Goal: Check status: Check status

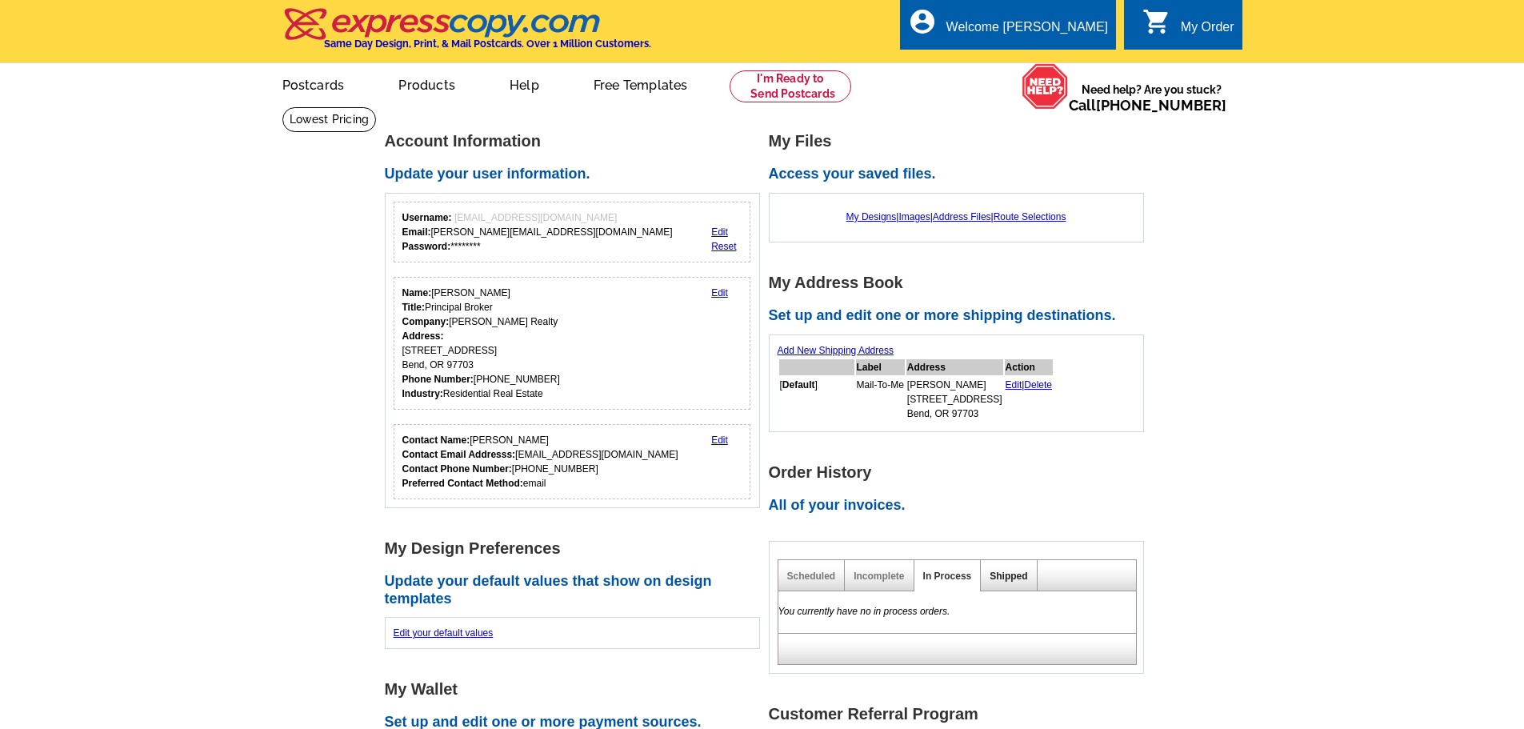
click at [1014, 574] on link "Shipped" at bounding box center [1008, 575] width 38 height 11
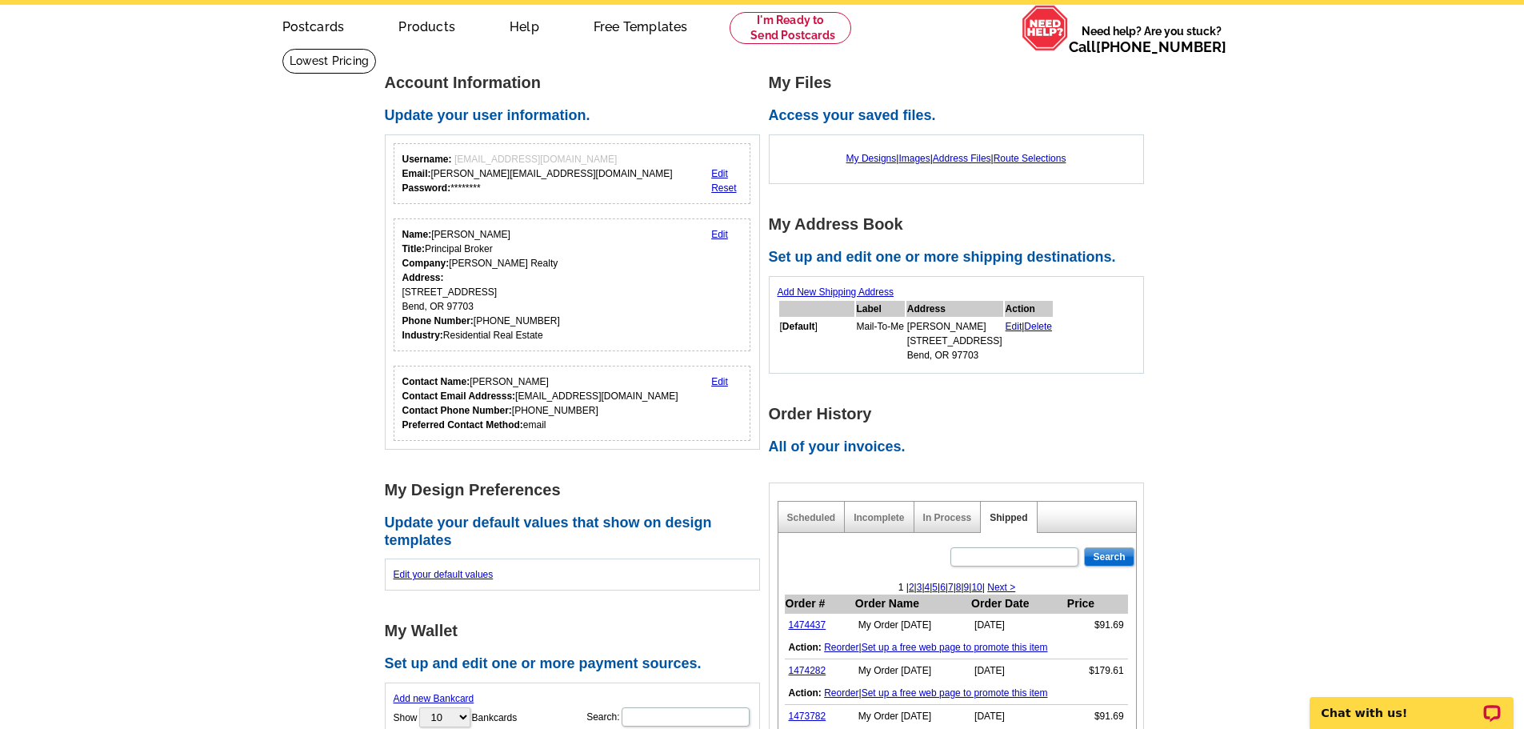
scroll to position [160, 0]
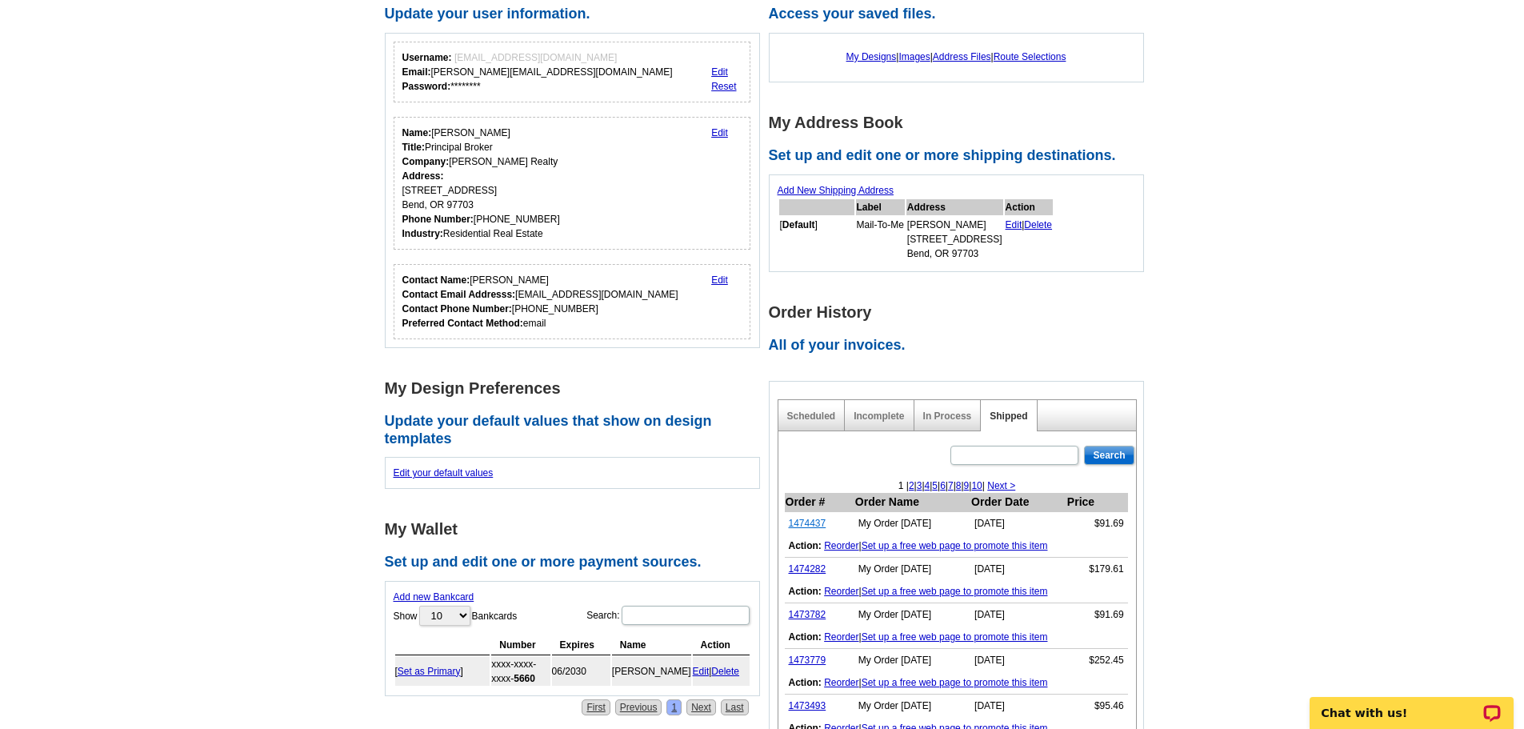
click at [812, 522] on link "1474437" at bounding box center [808, 523] width 38 height 11
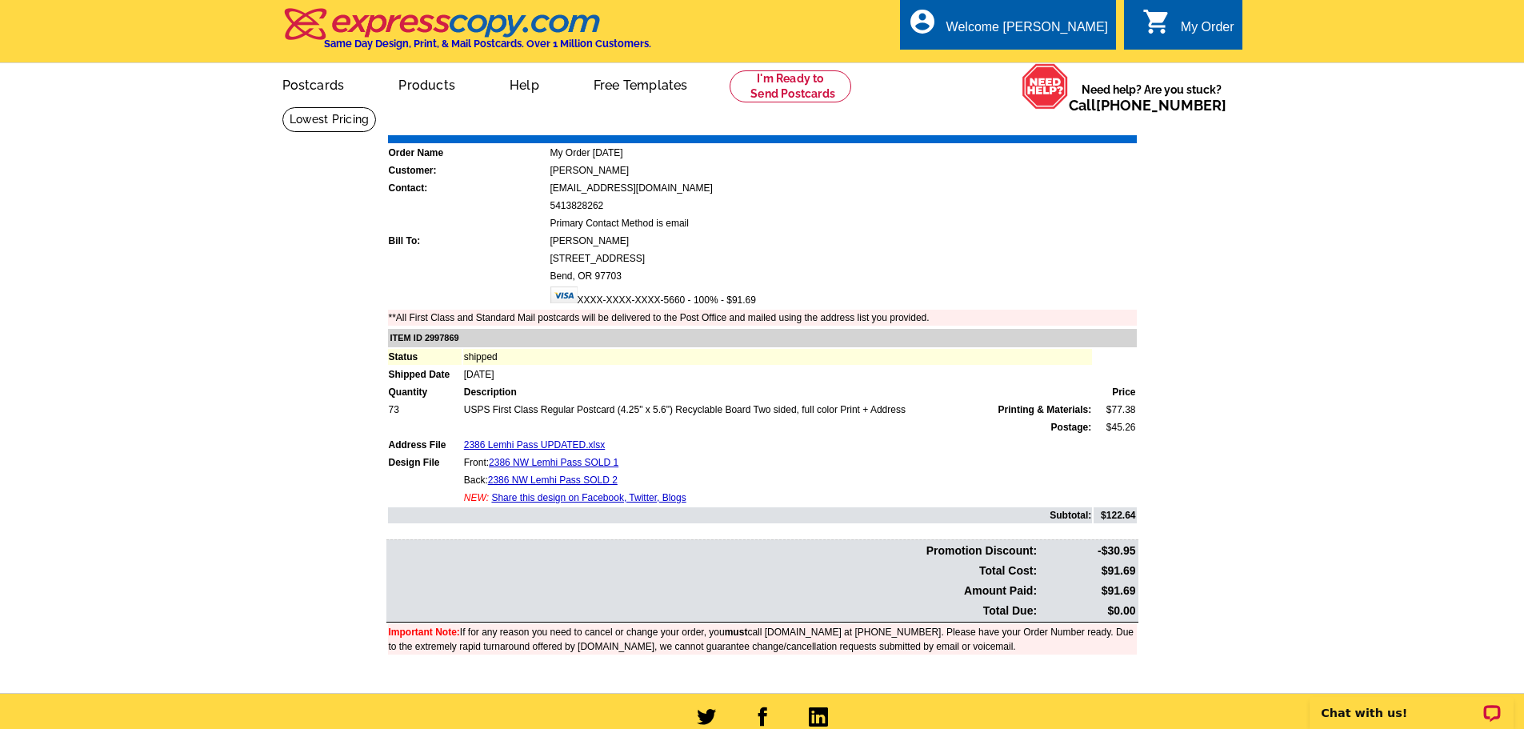
click at [1075, 113] on main "Order Number: 1474437 Download Invoice | Print Invoice Order Name My Order [DAT…" at bounding box center [762, 399] width 1524 height 586
click at [1073, 126] on link "Print Invoice" at bounding box center [1095, 124] width 83 height 14
